Goal: Find specific fact: Find specific fact

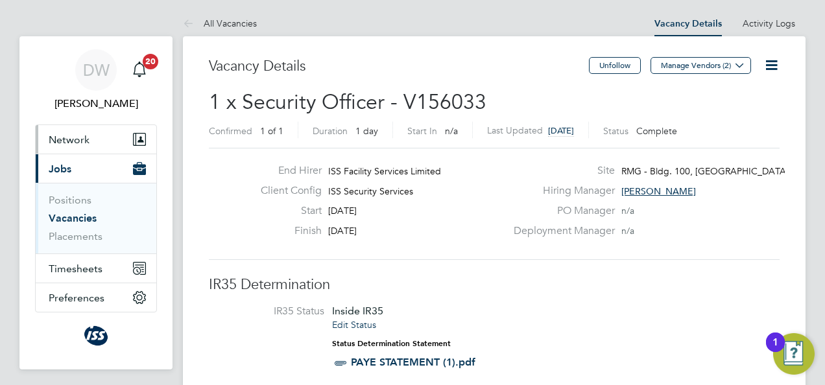
click at [77, 138] on span "Network" at bounding box center [69, 140] width 41 height 12
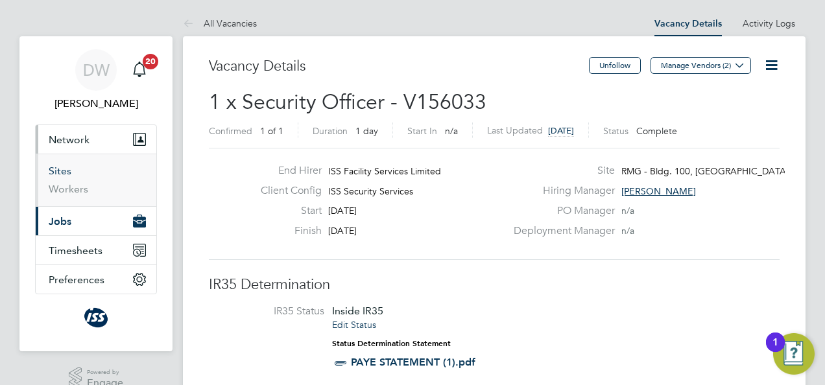
click at [60, 171] on link "Sites" at bounding box center [60, 171] width 23 height 12
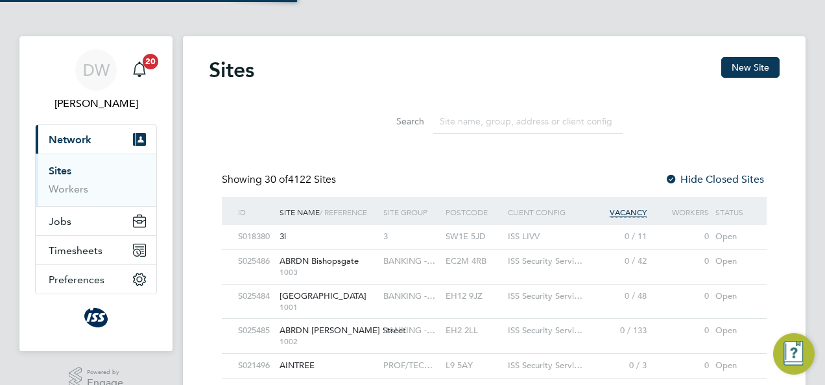
scroll to position [25, 62]
click at [437, 119] on input at bounding box center [527, 121] width 189 height 25
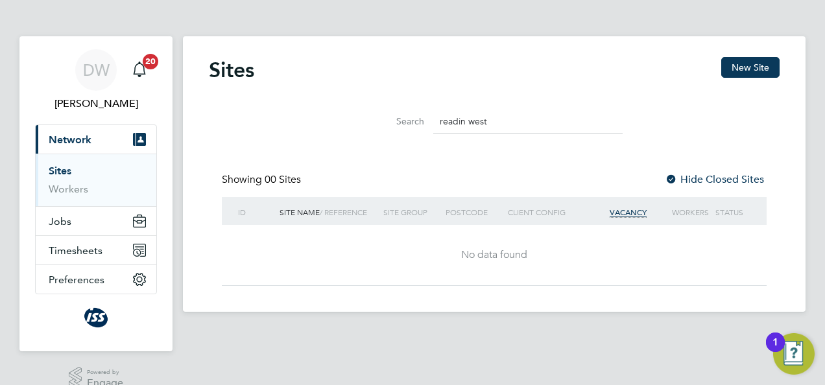
click at [465, 123] on input "readin west" at bounding box center [527, 121] width 189 height 25
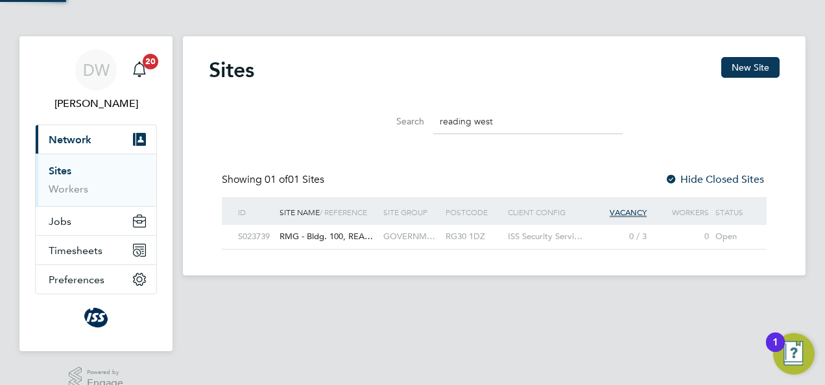
click at [494, 117] on input "reading west" at bounding box center [527, 121] width 189 height 25
type input "reading west"
click at [418, 239] on span "GOVERNM…" at bounding box center [409, 236] width 52 height 11
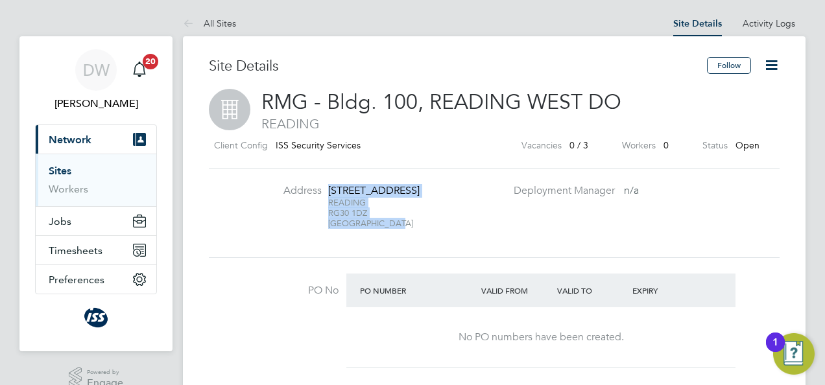
drag, startPoint x: 329, startPoint y: 190, endPoint x: 396, endPoint y: 234, distance: 80.3
click at [396, 229] on div "[STREET_ADDRESS]" at bounding box center [368, 206] width 81 height 45
drag, startPoint x: 396, startPoint y: 234, endPoint x: 379, endPoint y: 237, distance: 17.9
copy div "5-7 LOVEROCK ROAD READING RG30 1DZ United Kingdom"
click at [449, 232] on li "Address 5-7 LOVEROCK ROAD READING RG30 1DZ United Kingdom" at bounding box center [378, 213] width 256 height 58
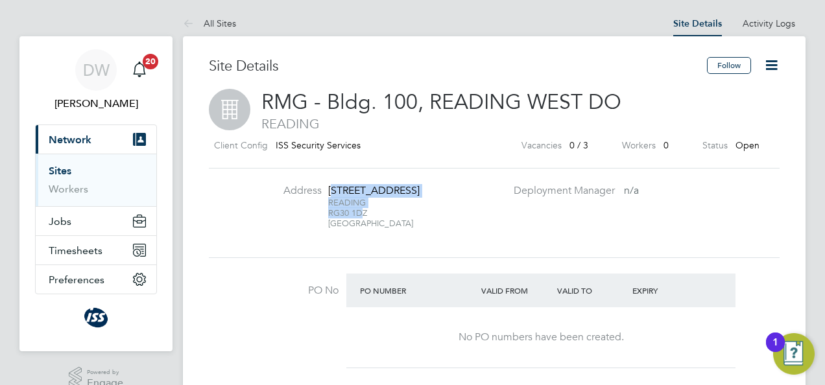
drag, startPoint x: 331, startPoint y: 193, endPoint x: 357, endPoint y: 231, distance: 46.2
click at [357, 229] on div "5-7 LOVEROCK ROAD READING RG30 1DZ United Kingdom" at bounding box center [368, 206] width 81 height 45
drag, startPoint x: 357, startPoint y: 231, endPoint x: 394, endPoint y: 232, distance: 37.0
click at [394, 229] on div "READING RG30 1DZ United Kingdom" at bounding box center [368, 213] width 81 height 31
drag, startPoint x: 389, startPoint y: 237, endPoint x: 324, endPoint y: 186, distance: 82.2
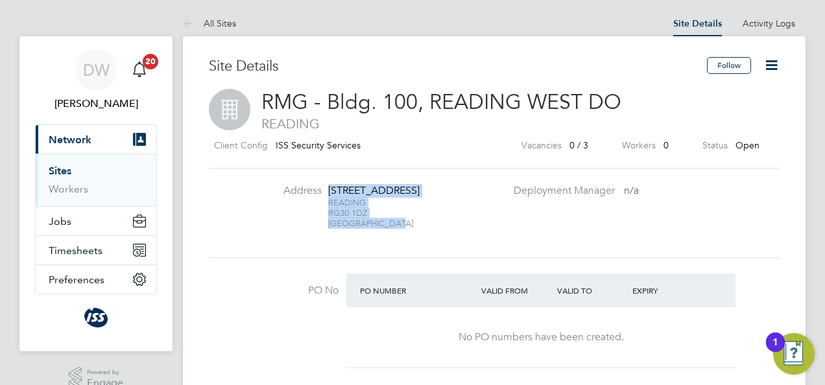
click at [324, 186] on li "Address 5-7 LOVEROCK ROAD READING RG30 1DZ United Kingdom" at bounding box center [378, 213] width 256 height 58
drag, startPoint x: 324, startPoint y: 186, endPoint x: 336, endPoint y: 187, distance: 11.7
copy div "5-7 LOVEROCK ROAD READING RG30 1DZ United Kingdom"
